Goal: Find contact information: Find contact information

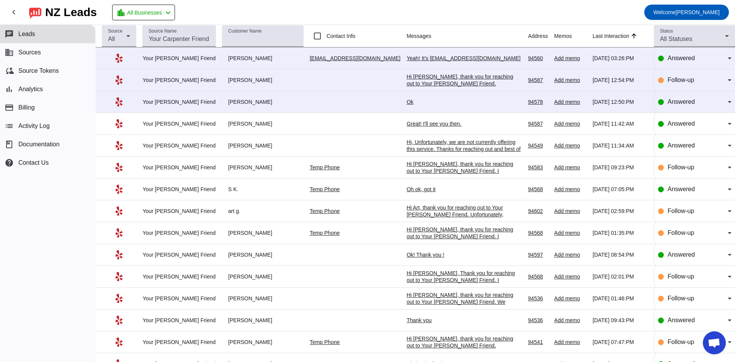
click at [407, 101] on div "Ok" at bounding box center [464, 101] width 115 height 7
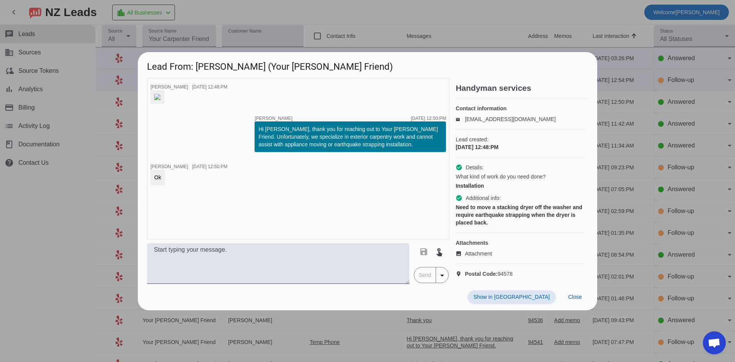
click at [296, 6] on div at bounding box center [367, 181] width 735 height 362
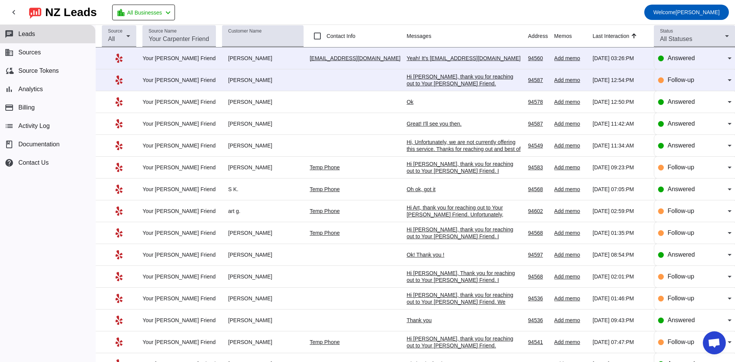
click at [445, 78] on div "Hi [PERSON_NAME], thank you for reaching out to Your [PERSON_NAME] Friend. Unfo…" at bounding box center [464, 93] width 115 height 41
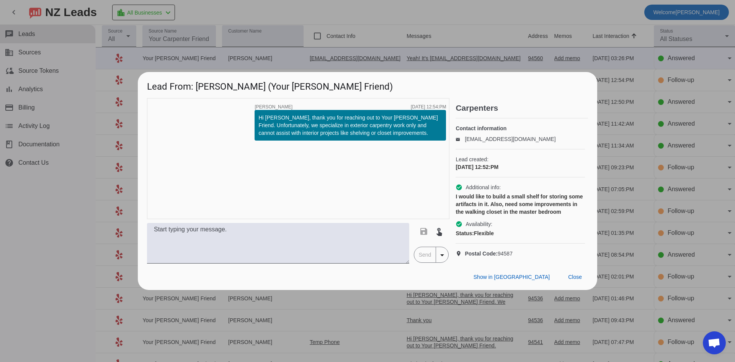
drag, startPoint x: 381, startPoint y: 28, endPoint x: 380, endPoint y: 36, distance: 9.0
click at [381, 28] on div at bounding box center [367, 181] width 735 height 362
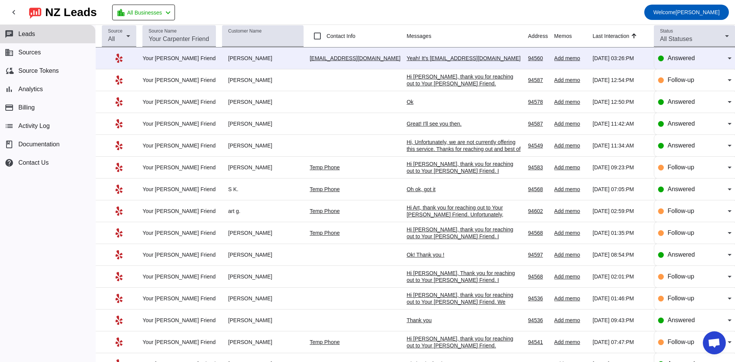
click at [409, 57] on div "Yeah! It's [EMAIL_ADDRESS][DOMAIN_NAME]" at bounding box center [464, 58] width 115 height 7
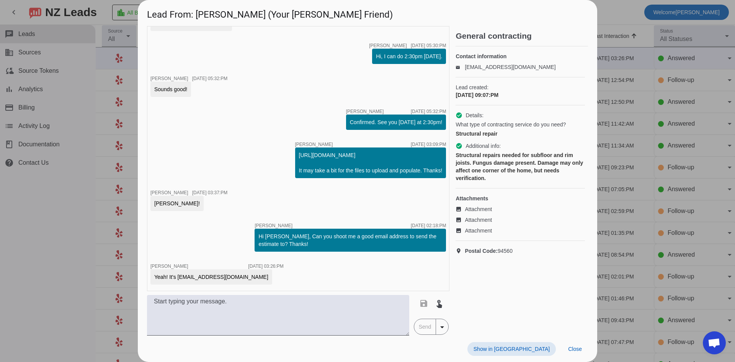
scroll to position [340, 0]
drag, startPoint x: 177, startPoint y: 275, endPoint x: 239, endPoint y: 280, distance: 62.6
click at [239, 280] on div "Yeah! It's [EMAIL_ADDRESS][DOMAIN_NAME]" at bounding box center [211, 277] width 114 height 8
copy div "[EMAIL_ADDRESS][DOMAIN_NAME]"
click at [198, 264] on div "timer close [PERSON_NAME] [DATE] 03:26:PM" at bounding box center [217, 266] width 133 height 5
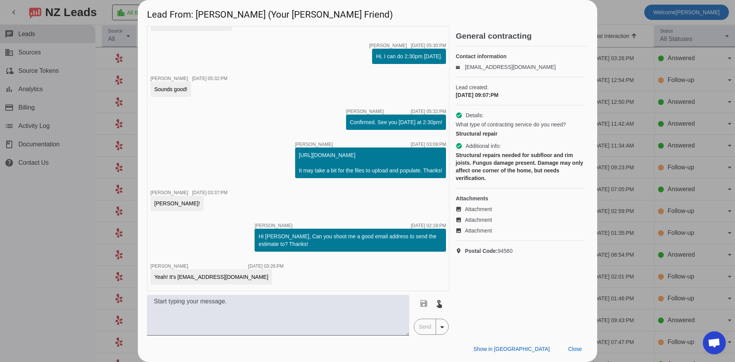
drag, startPoint x: 70, startPoint y: 251, endPoint x: 128, endPoint y: 219, distance: 65.3
click at [73, 251] on div at bounding box center [367, 181] width 735 height 362
